Goal: Task Accomplishment & Management: Manage account settings

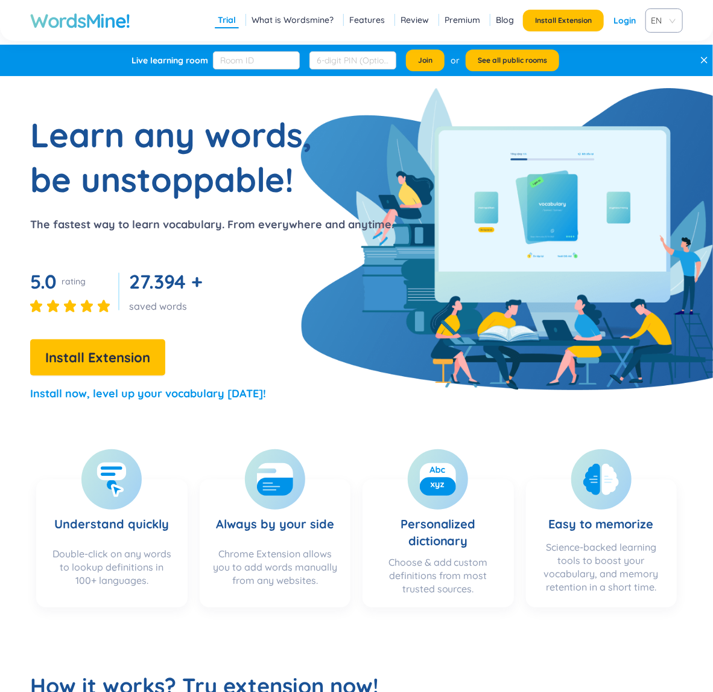
click at [629, 18] on link "Login" at bounding box center [625, 21] width 22 height 22
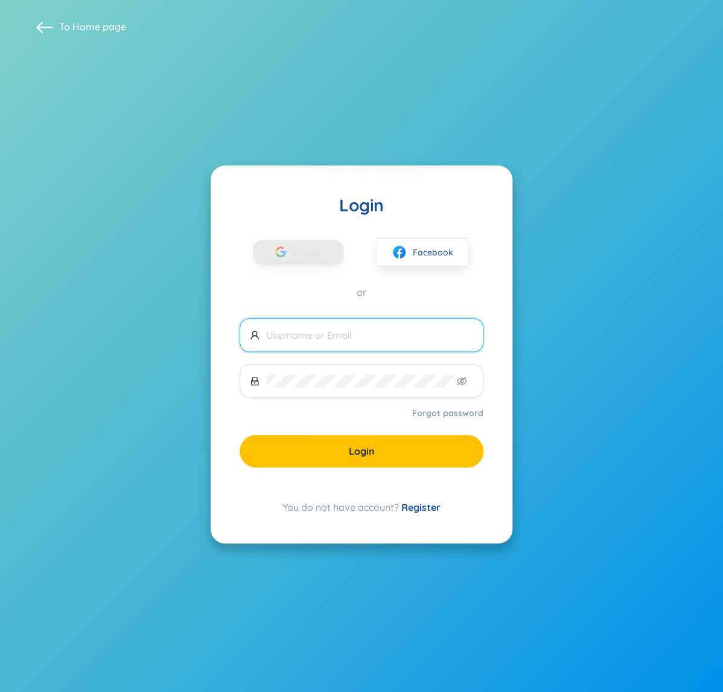
click at [340, 337] on input "text" at bounding box center [369, 334] width 207 height 13
click at [352, 328] on input "text" at bounding box center [369, 334] width 207 height 13
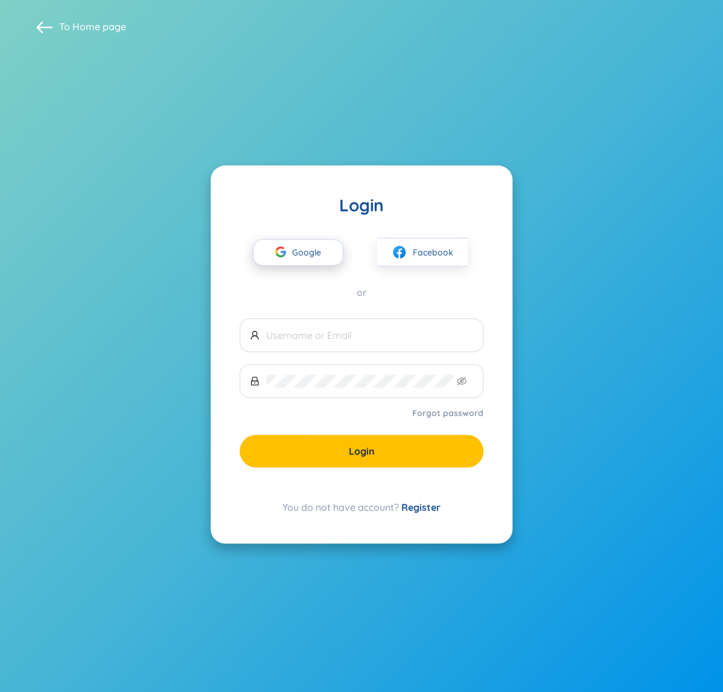
click at [314, 255] on span "Google" at bounding box center [309, 252] width 35 height 25
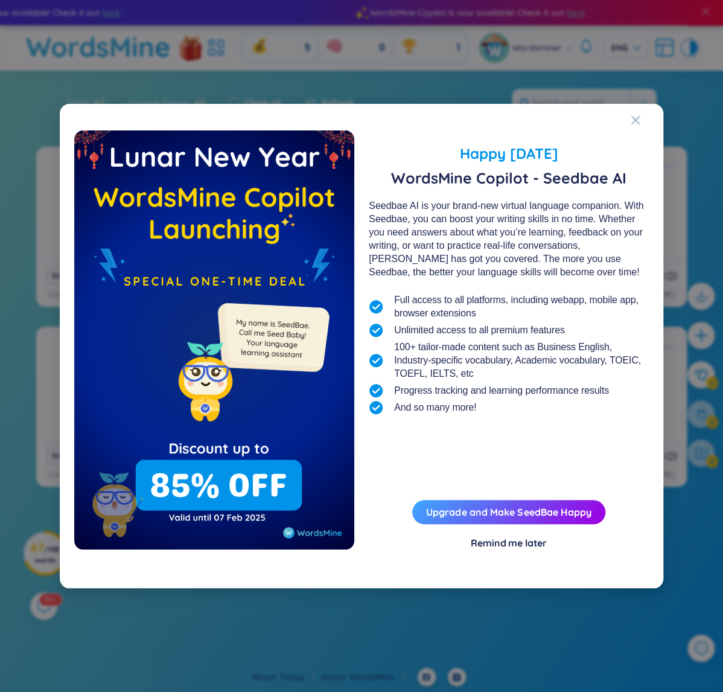
click at [454, 121] on div "Happy Lunar New Year 2025 WordsMine Copilot - Seedbae AI Seedbae AI is your bra…" at bounding box center [361, 345] width 575 height 455
click at [643, 115] on span "Close" at bounding box center [647, 120] width 33 height 33
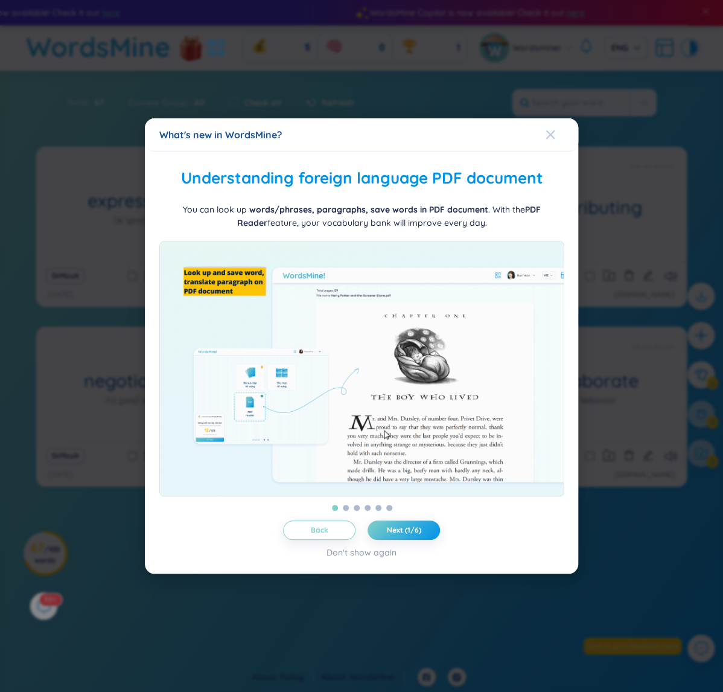
click at [547, 130] on icon "Close" at bounding box center [550, 134] width 8 height 8
